Goal: Check status: Check status

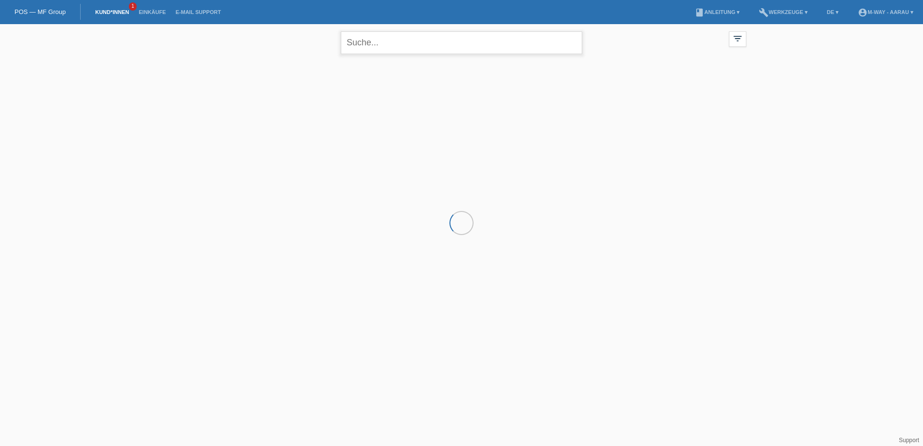
click at [411, 50] on input "text" at bounding box center [461, 42] width 241 height 23
type input "miljan"
click at [326, 135] on span "Anzeigen" at bounding box center [320, 134] width 26 height 7
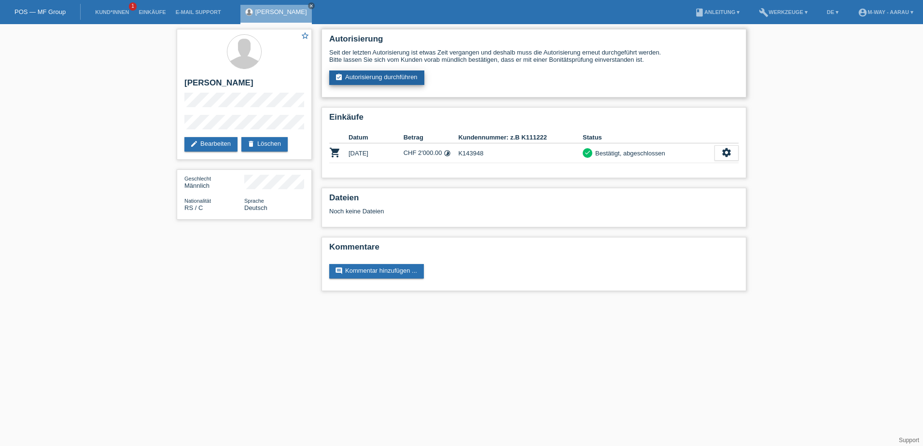
click at [351, 71] on link "assignment_turned_in Autorisierung durchführen" at bounding box center [376, 77] width 95 height 14
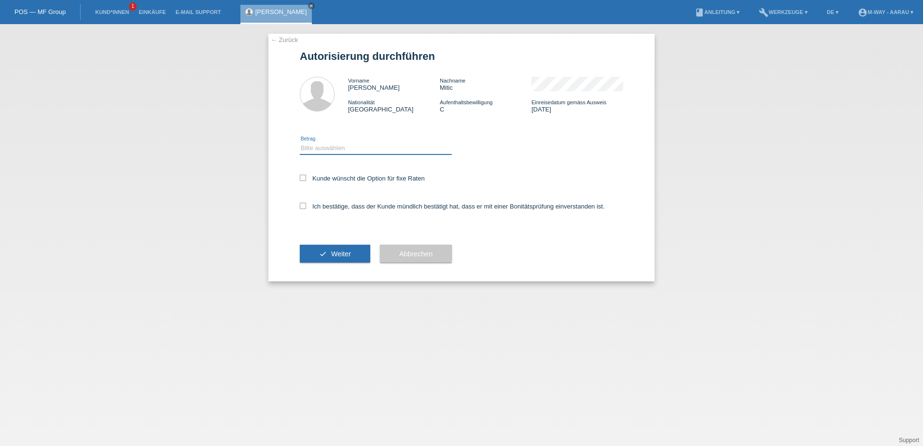
click at [392, 148] on select "Bitte auswählen CHF 1.00 - CHF 499.00 CHF 500.00 - CHF 1'999.00 CHF 2'000.00 - …" at bounding box center [376, 148] width 152 height 12
select select "3"
click at [300, 142] on select "Bitte auswählen CHF 1.00 - CHF 499.00 CHF 500.00 - CHF 1'999.00 CHF 2'000.00 - …" at bounding box center [376, 148] width 152 height 12
click at [301, 179] on icon at bounding box center [303, 178] width 6 height 6
click at [301, 179] on input "Kunde wünscht die Option für fixe Raten" at bounding box center [303, 178] width 6 height 6
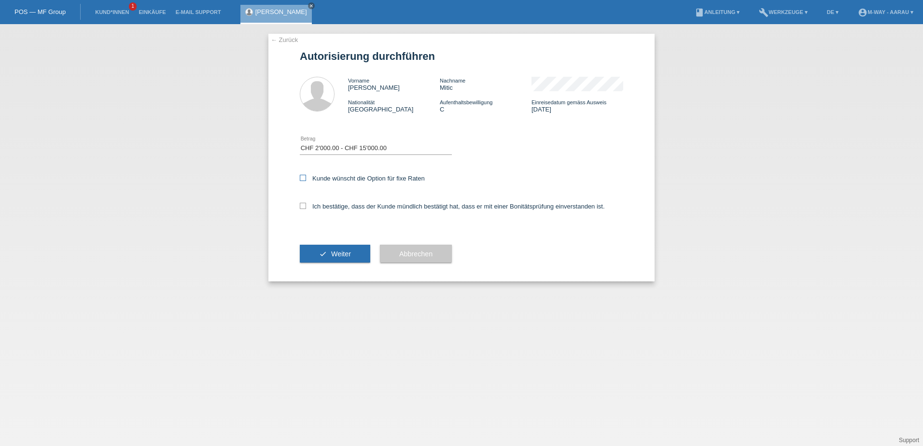
checkbox input "true"
click at [305, 209] on label "Ich bestätige, dass der Kunde mündlich bestätigt hat, dass er mit einer Bonität…" at bounding box center [452, 206] width 305 height 7
click at [305, 209] on input "Ich bestätige, dass der Kunde mündlich bestätigt hat, dass er mit einer Bonität…" at bounding box center [303, 206] width 6 height 6
checkbox input "true"
click at [337, 259] on button "check Weiter" at bounding box center [335, 254] width 70 height 18
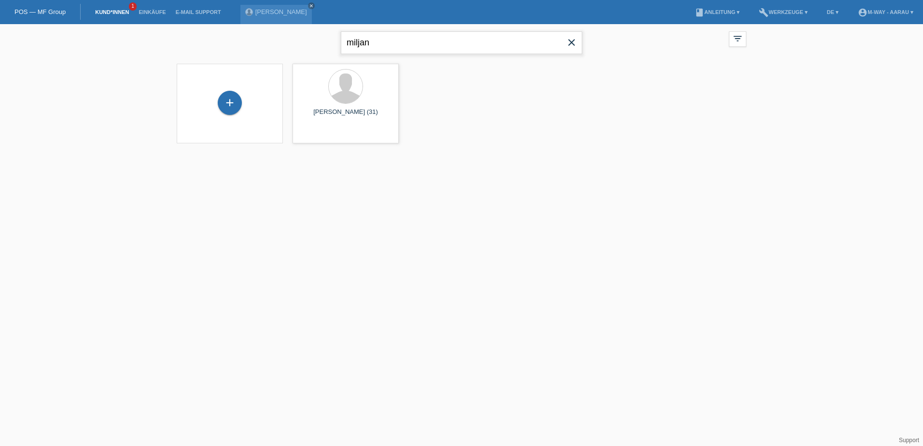
drag, startPoint x: 381, startPoint y: 45, endPoint x: 348, endPoint y: 50, distance: 33.7
click at [348, 50] on input "miljan" at bounding box center [461, 42] width 241 height 23
type input "[PERSON_NAME]"
click at [322, 138] on span "Anzeigen" at bounding box center [320, 134] width 26 height 7
